Goal: Transaction & Acquisition: Purchase product/service

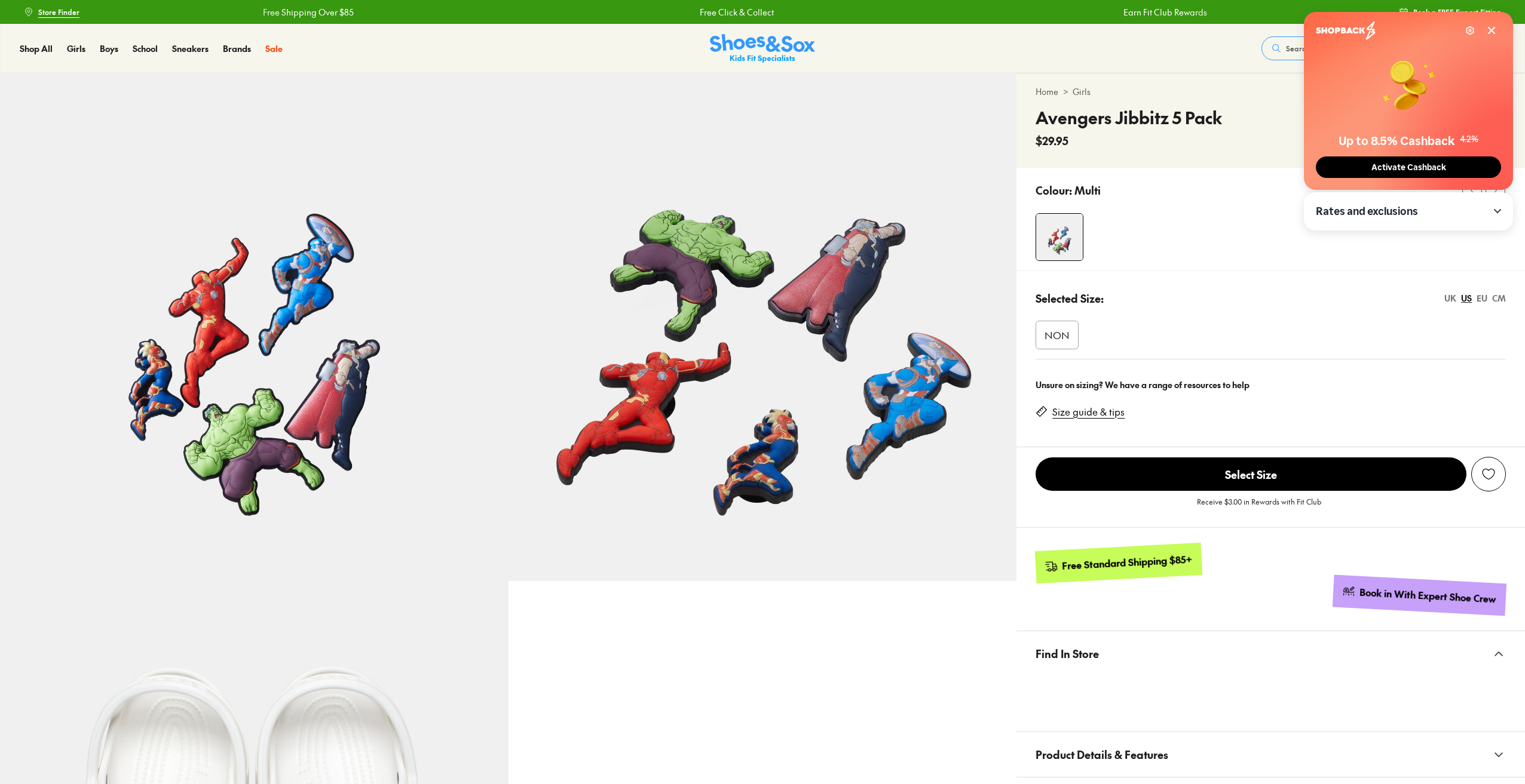
select select "*"
click at [1501, 37] on div "Settings Up to 8.5% Cashback 4.2% Activate Cashback" at bounding box center [1408, 101] width 209 height 178
click at [1491, 28] on icon at bounding box center [1491, 30] width 10 height 10
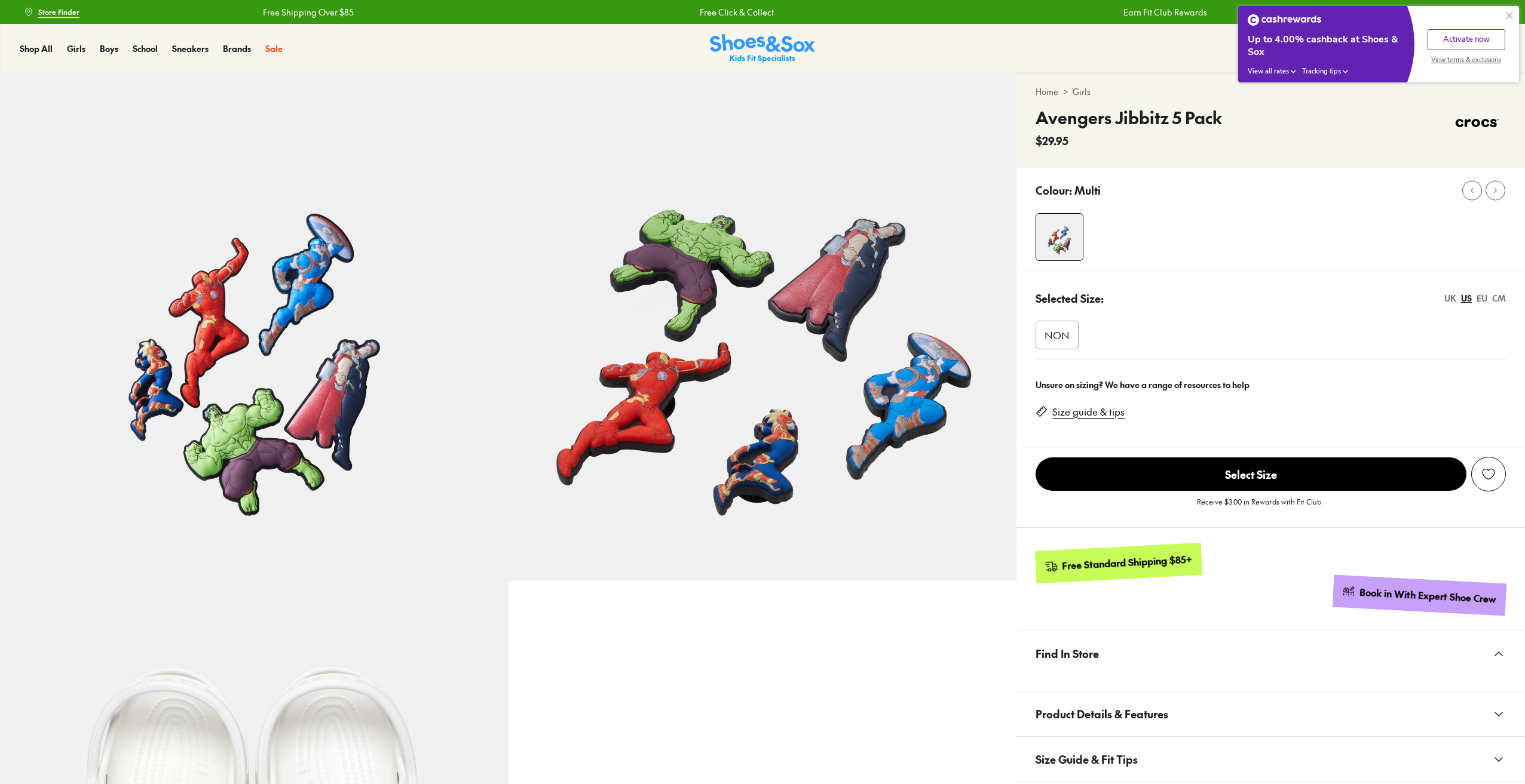
select select "*"
